Goal: Obtain resource: Download file/media

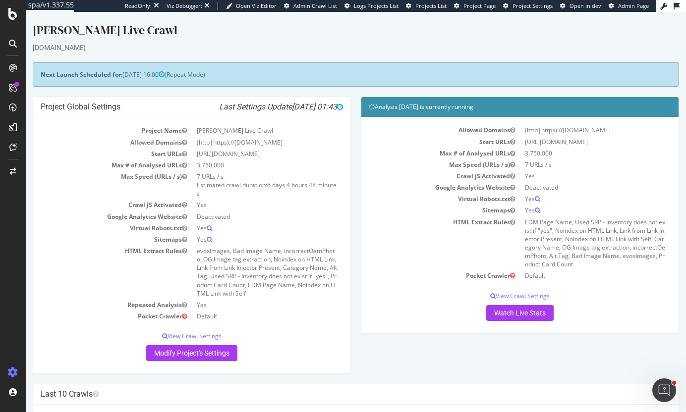
drag, startPoint x: 377, startPoint y: 113, endPoint x: 483, endPoint y: 107, distance: 105.7
click at [483, 107] on div "Analysis [DATE] is currently running" at bounding box center [519, 107] width 317 height 20
click at [483, 107] on h4 "Analysis [DATE] is currently running" at bounding box center [520, 107] width 302 height 10
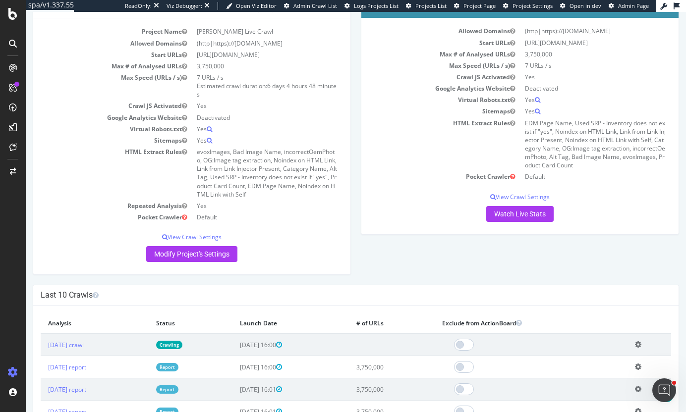
scroll to position [297, 0]
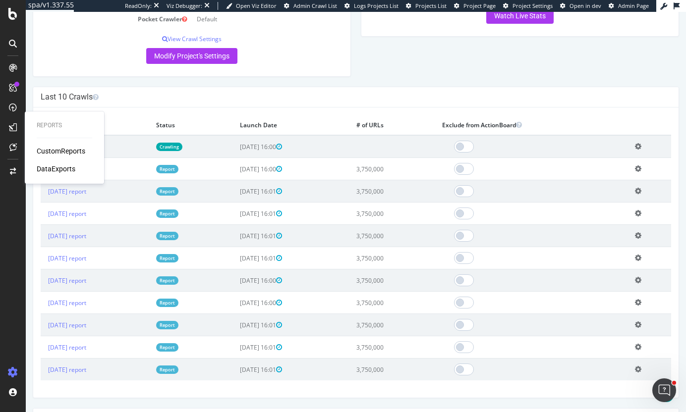
click at [59, 162] on div "CustomReports DataExports" at bounding box center [64, 160] width 55 height 28
click at [58, 167] on div "DataExports" at bounding box center [56, 169] width 39 height 10
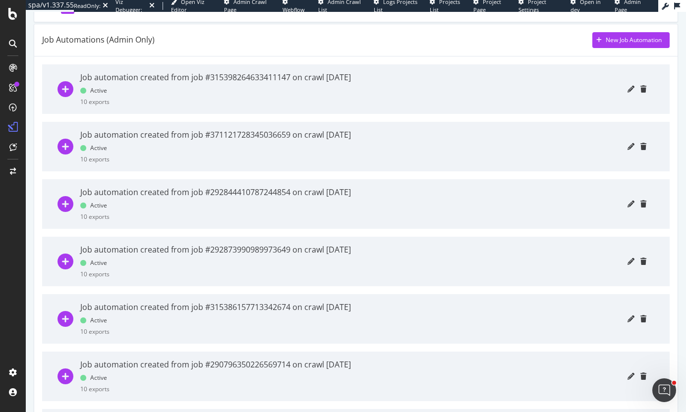
scroll to position [297, 0]
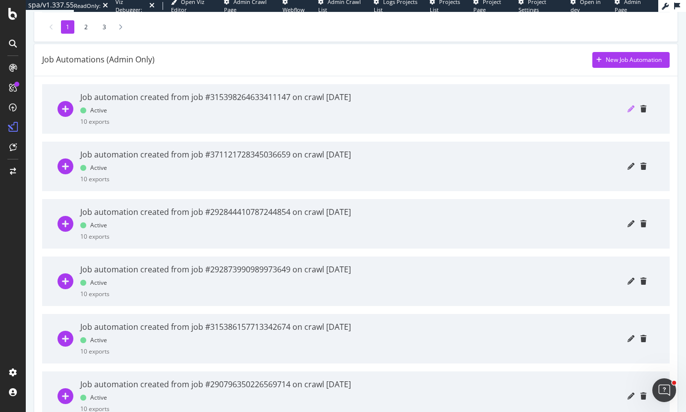
click at [627, 108] on icon "pencil" at bounding box center [630, 109] width 7 height 7
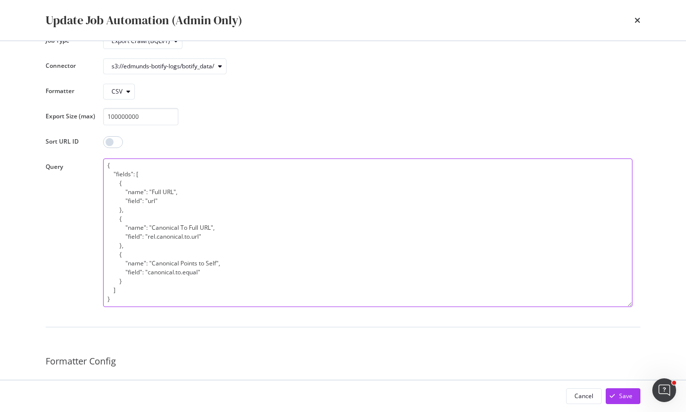
scroll to position [0, 0]
drag, startPoint x: 192, startPoint y: 214, endPoint x: 237, endPoint y: 261, distance: 65.5
click at [236, 260] on textarea "{ "fields": [ { "name": "Full URL", "field": "url" }, { "name": "Canonical To F…" at bounding box center [367, 233] width 529 height 149
click at [237, 261] on textarea "{ "fields": [ { "name": "Full URL", "field": "url" }, { "name": "Canonical To F…" at bounding box center [367, 233] width 529 height 149
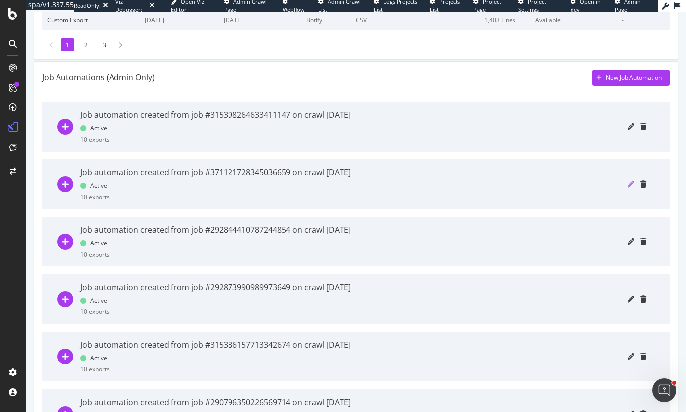
scroll to position [297, 0]
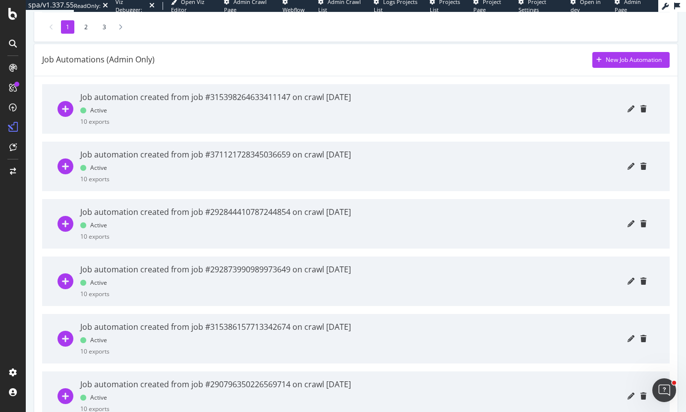
click at [117, 170] on div "Job automation created from job #371121728345036659 on crawl [DATE] Active 10 e…" at bounding box center [215, 167] width 270 height 50
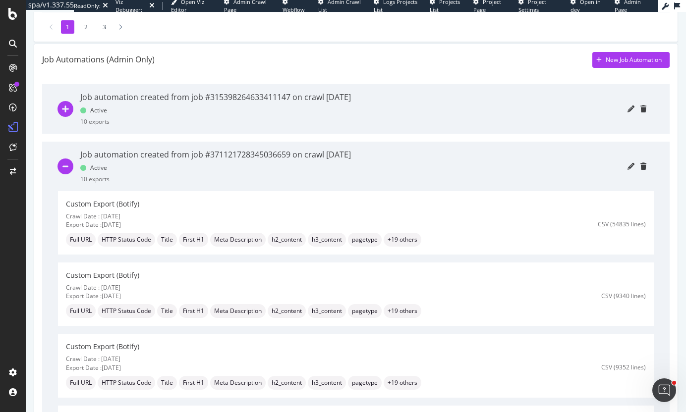
click at [613, 170] on div at bounding box center [502, 167] width 288 height 50
click at [627, 167] on icon "pencil" at bounding box center [630, 166] width 7 height 7
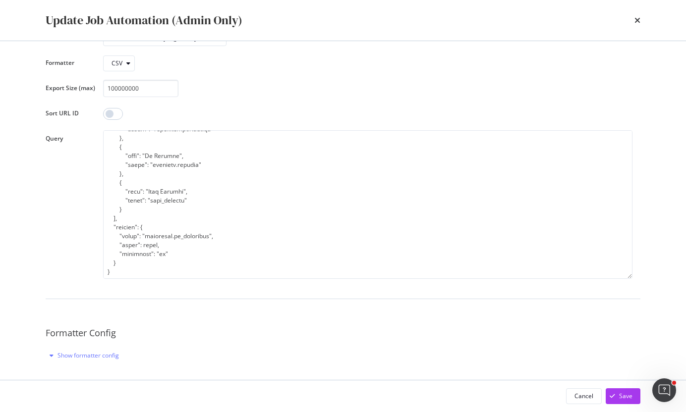
scroll to position [149, 0]
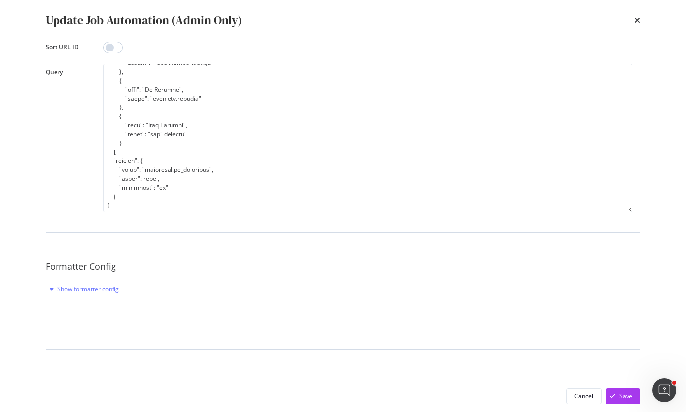
click at [631, 17] on div "Update Job Automation (Admin Only)" at bounding box center [343, 20] width 594 height 17
click at [632, 18] on div "Update Job Automation (Admin Only)" at bounding box center [343, 20] width 594 height 17
click at [636, 19] on icon "times" at bounding box center [637, 20] width 6 height 8
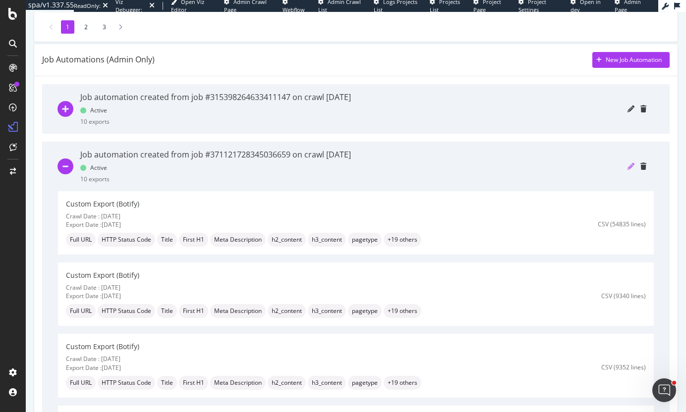
click at [627, 169] on icon "pencil" at bounding box center [630, 166] width 7 height 7
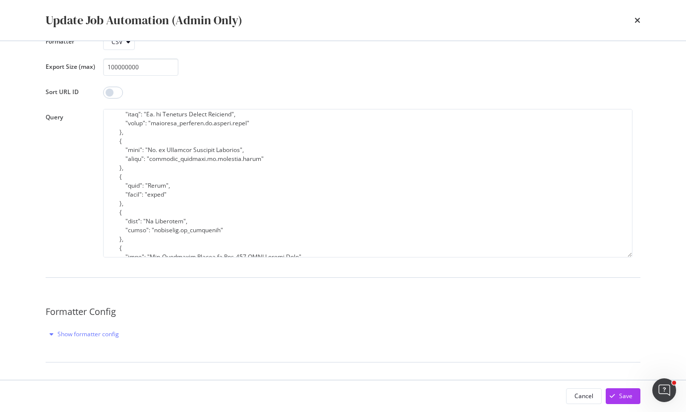
scroll to position [545, 0]
click at [636, 19] on icon "times" at bounding box center [637, 20] width 6 height 8
